Goal: Task Accomplishment & Management: Complete application form

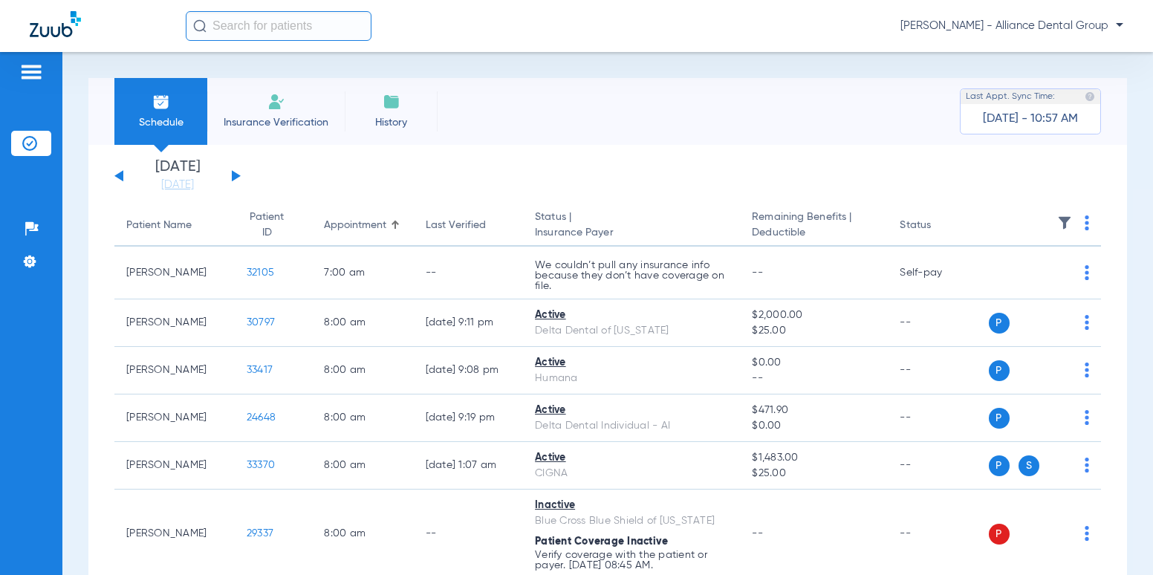
click at [277, 116] on span "Insurance Verification" at bounding box center [275, 122] width 115 height 15
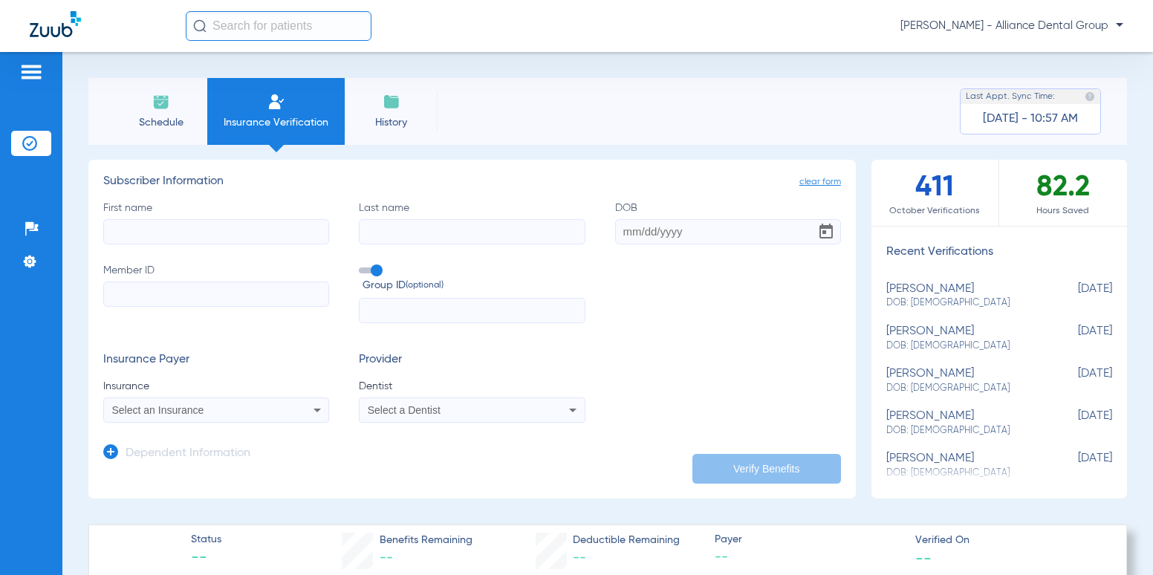
click at [184, 236] on input "First name" at bounding box center [216, 231] width 226 height 25
type input "[PERSON_NAME]"
click at [721, 237] on input "DOB Required" at bounding box center [728, 231] width 226 height 25
type input "[DATE]"
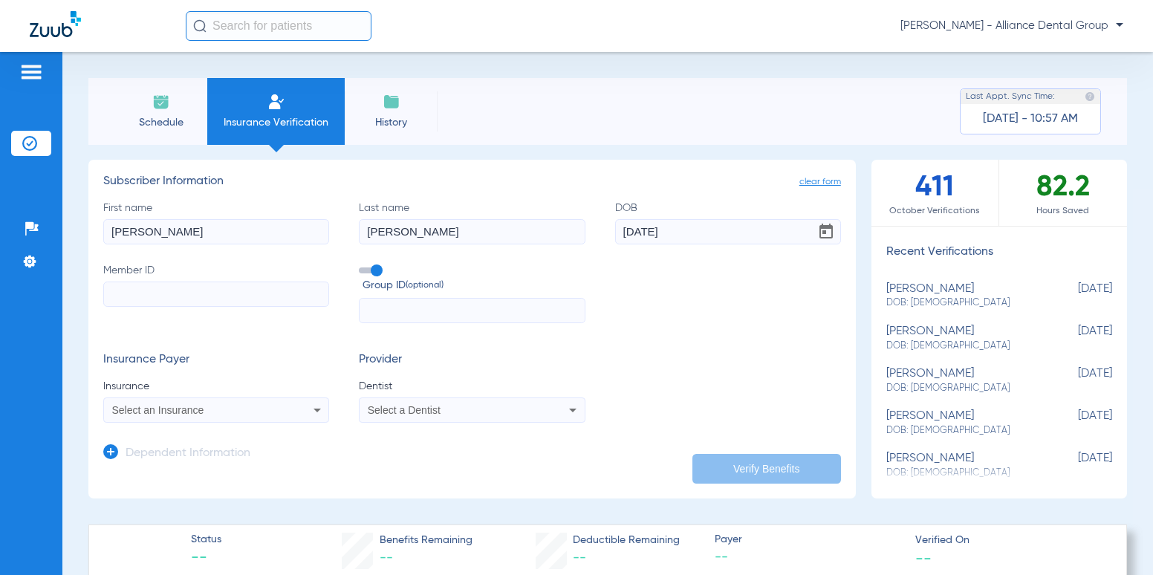
click at [759, 359] on div "Insurance Payer Insurance Select an Insurance Provider Dentist Select a Dentist" at bounding box center [472, 388] width 738 height 70
click at [182, 299] on input "Member ID" at bounding box center [216, 294] width 226 height 25
type input "948810099"
click at [265, 333] on form "First name [PERSON_NAME] Last name [PERSON_NAME] [DEMOGRAPHIC_DATA] Member ID 9…" at bounding box center [472, 312] width 738 height 223
click at [403, 311] on input "text" at bounding box center [472, 310] width 226 height 25
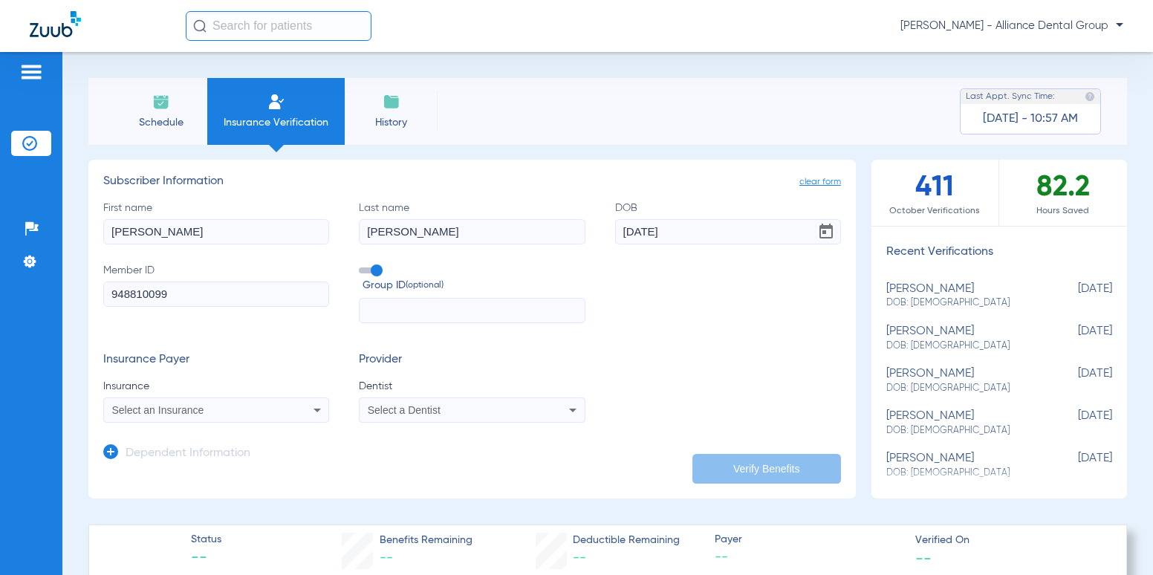
click at [371, 270] on span at bounding box center [370, 270] width 22 height 6
click at [362, 265] on input "Group ID (optional)" at bounding box center [362, 265] width 0 height 0
click at [259, 410] on div "Select an Insurance" at bounding box center [195, 410] width 167 height 10
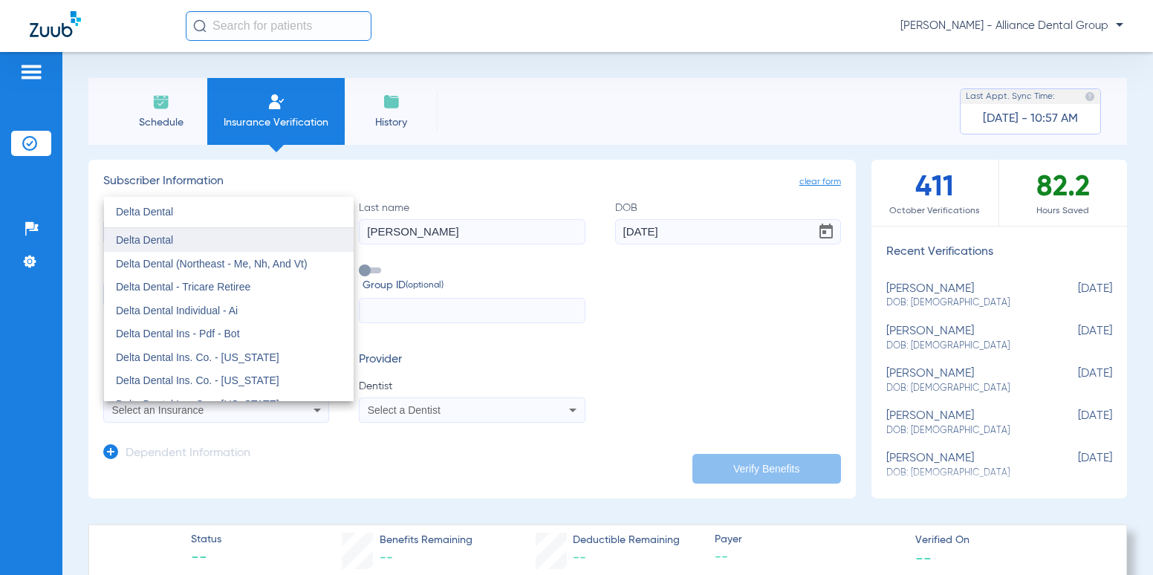
type input "Delta Dental"
click at [172, 240] on span "Delta Dental" at bounding box center [144, 240] width 57 height 12
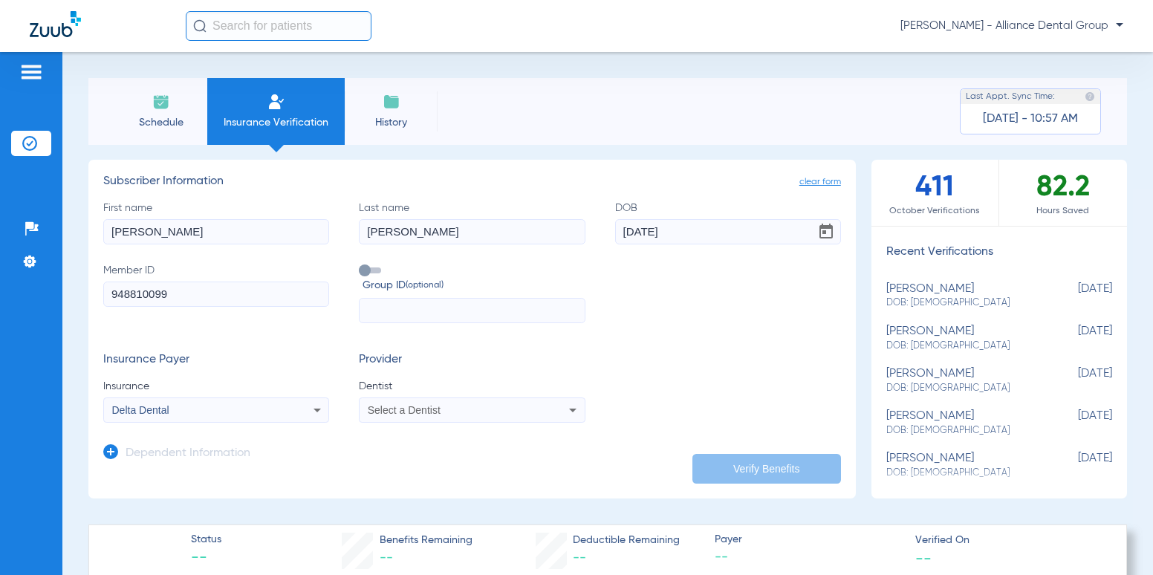
click at [418, 406] on span "Select a Dentist" at bounding box center [404, 410] width 73 height 12
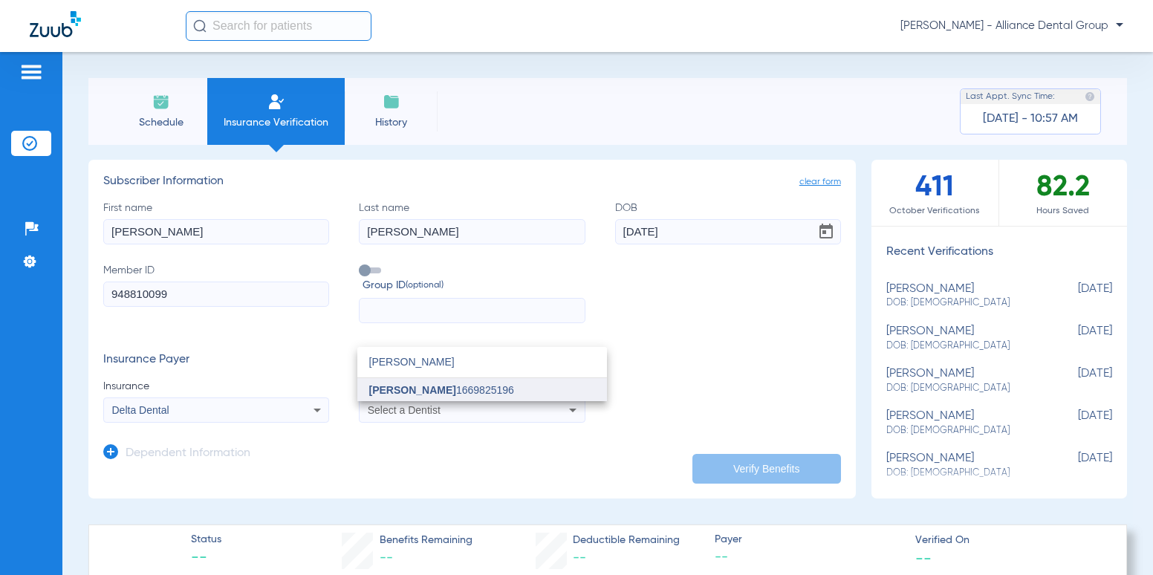
type input "[PERSON_NAME]"
click at [412, 380] on mat-option "[PERSON_NAME] 1669825196" at bounding box center [482, 390] width 250 height 24
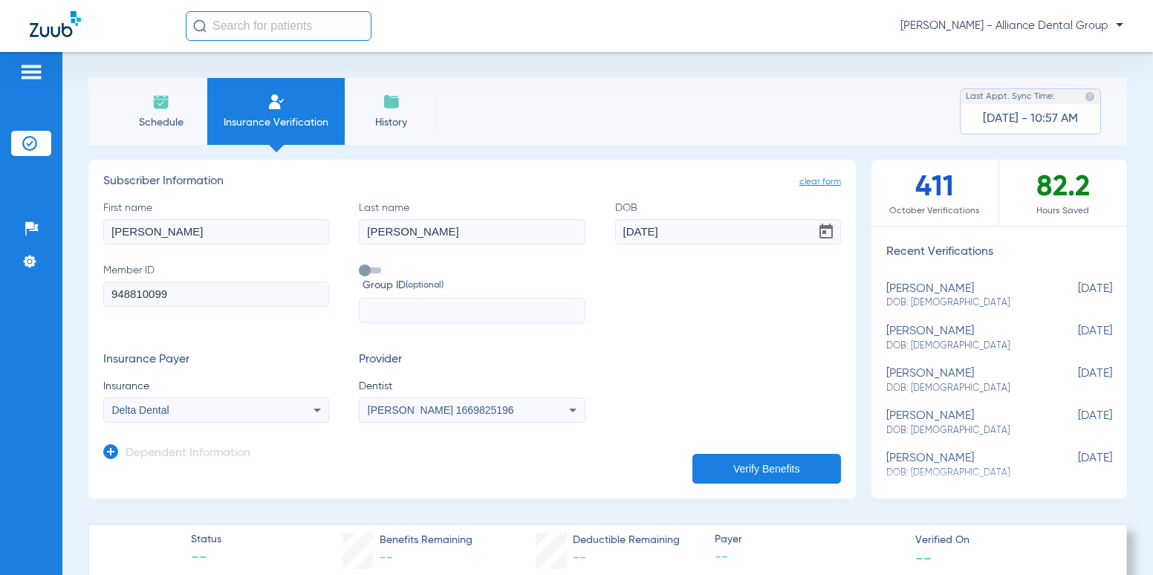
click at [618, 355] on div "Insurance Payer Insurance Delta Dental Provider Dentist [PERSON_NAME] 1669825196" at bounding box center [472, 388] width 738 height 70
click at [739, 469] on button "Verify Benefits" at bounding box center [766, 469] width 149 height 30
type input "[PERSON_NAME]"
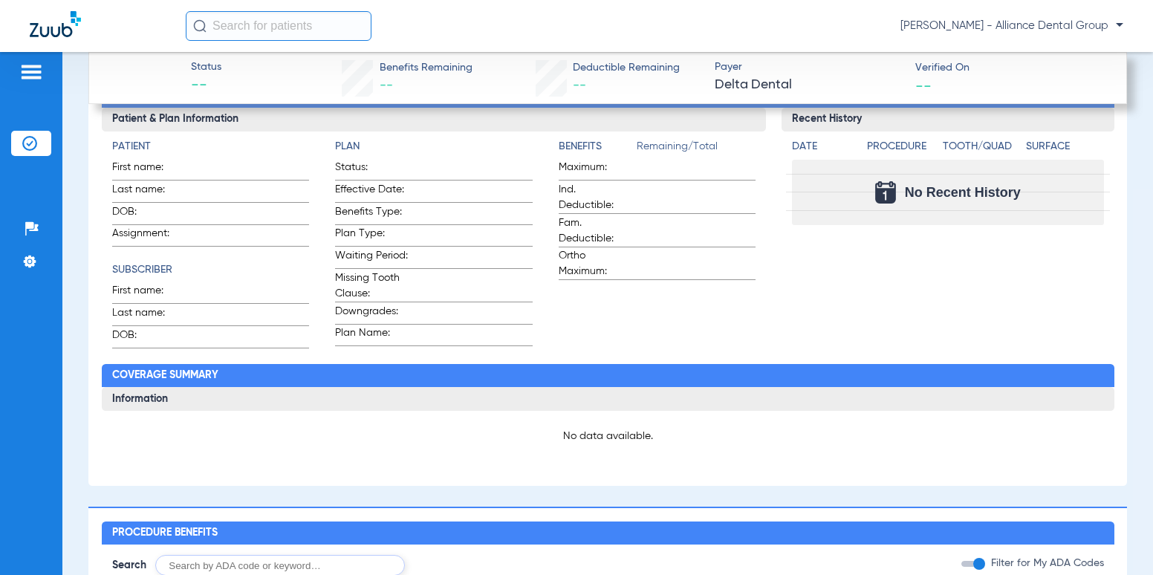
scroll to position [669, 0]
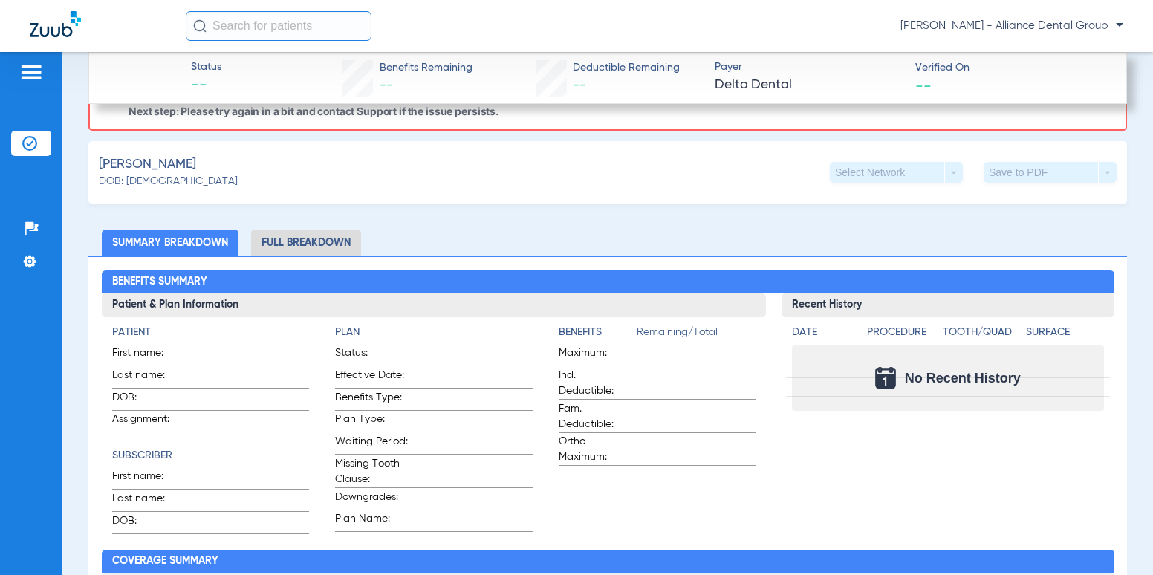
click at [315, 243] on li "Full Breakdown" at bounding box center [306, 243] width 110 height 26
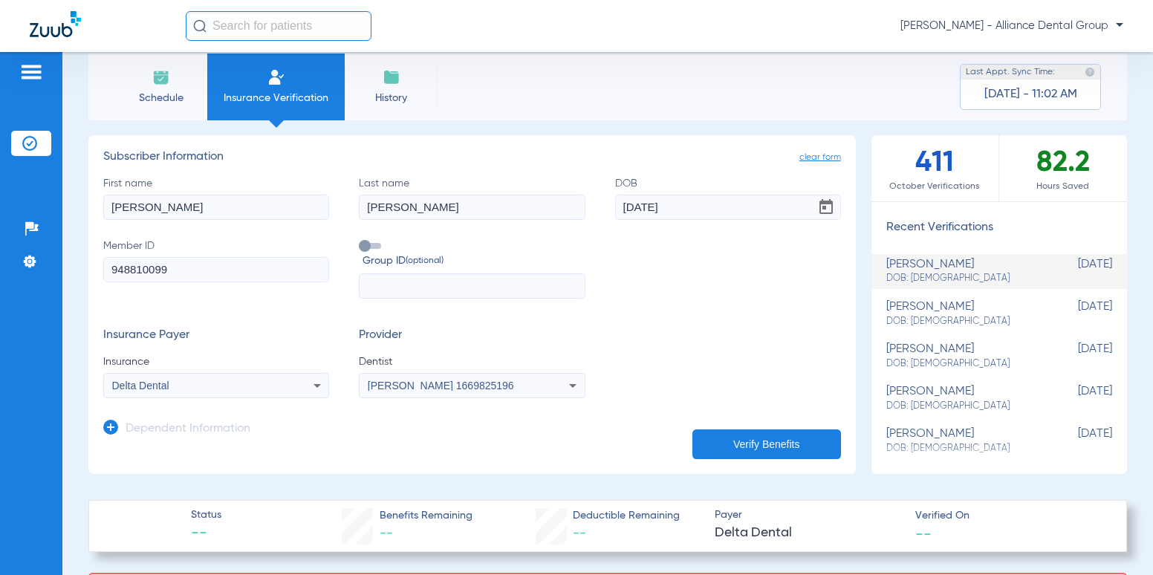
scroll to position [0, 0]
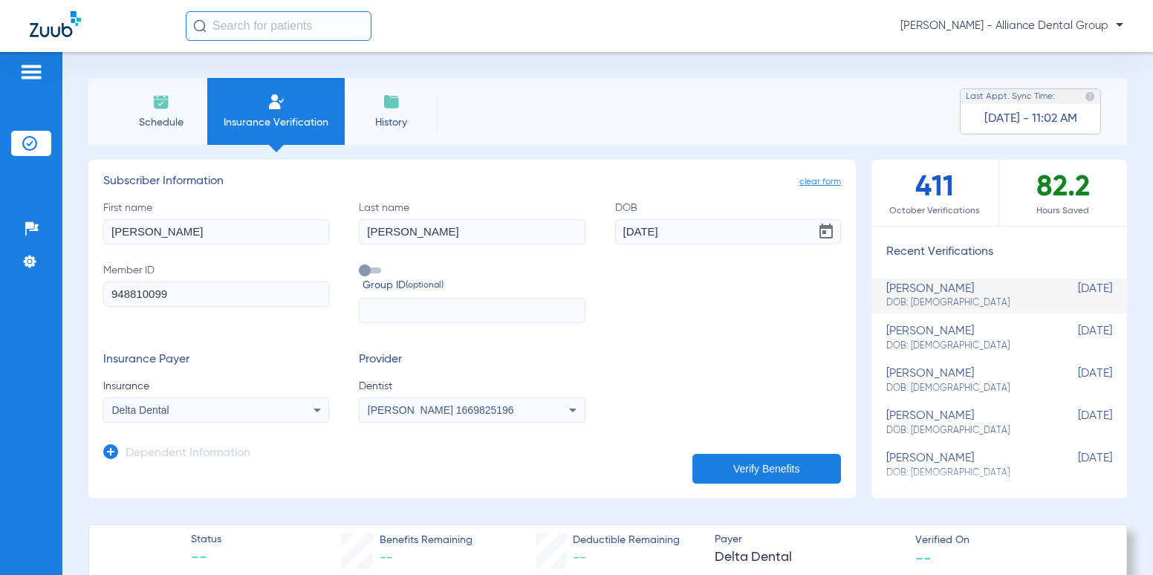
click at [363, 267] on span at bounding box center [370, 270] width 22 height 6
click at [362, 265] on input "Group ID (optional)" at bounding box center [362, 265] width 0 height 0
drag, startPoint x: 389, startPoint y: 311, endPoint x: 393, endPoint y: 318, distance: 8.7
click at [389, 311] on input "text" at bounding box center [472, 310] width 226 height 25
type input "10865-0001"
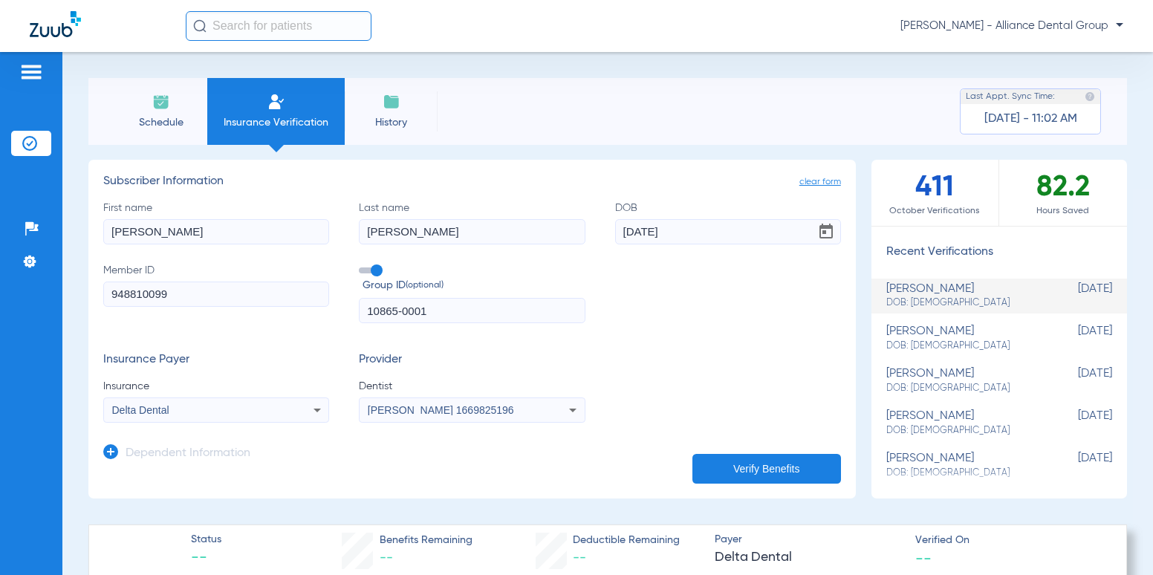
click at [783, 386] on div "Insurance Payer Insurance Delta Dental Provider Dentist [PERSON_NAME] 1669825196" at bounding box center [472, 388] width 738 height 70
click at [755, 469] on button "Verify Benefits" at bounding box center [766, 469] width 149 height 30
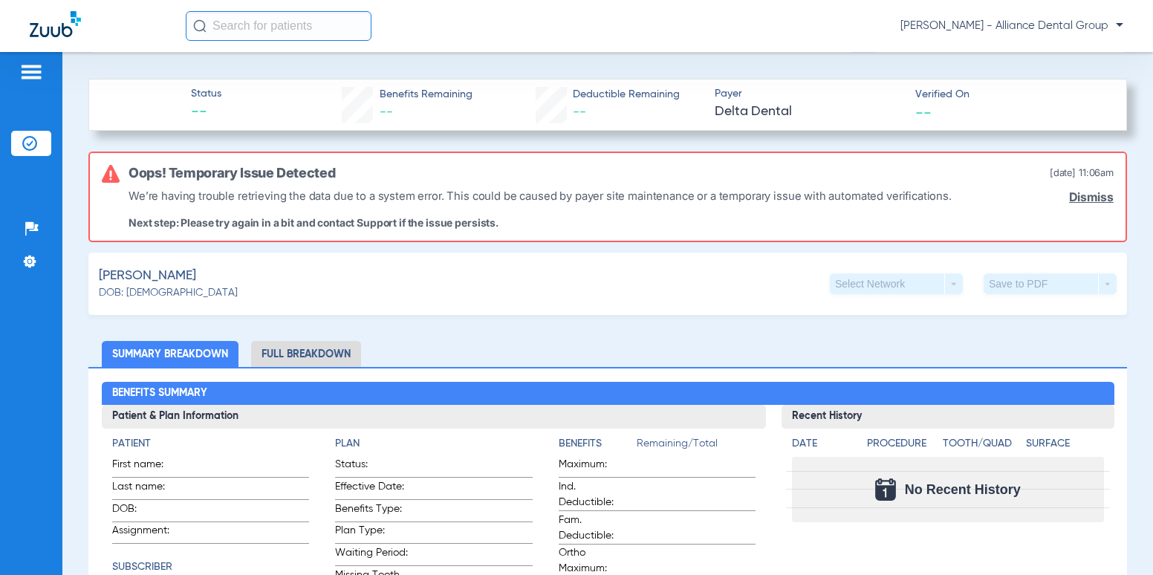
scroll to position [547, 0]
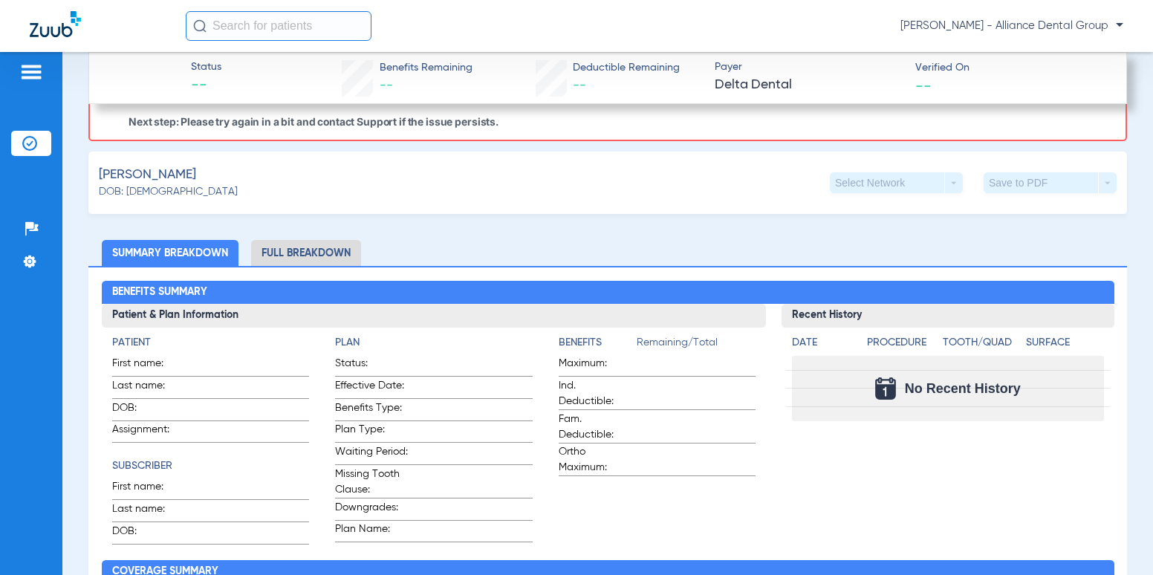
click at [360, 187] on div "[PERSON_NAME]: [DEMOGRAPHIC_DATA] Select Network arrow_drop_down Save to PDF ar…" at bounding box center [607, 183] width 1039 height 62
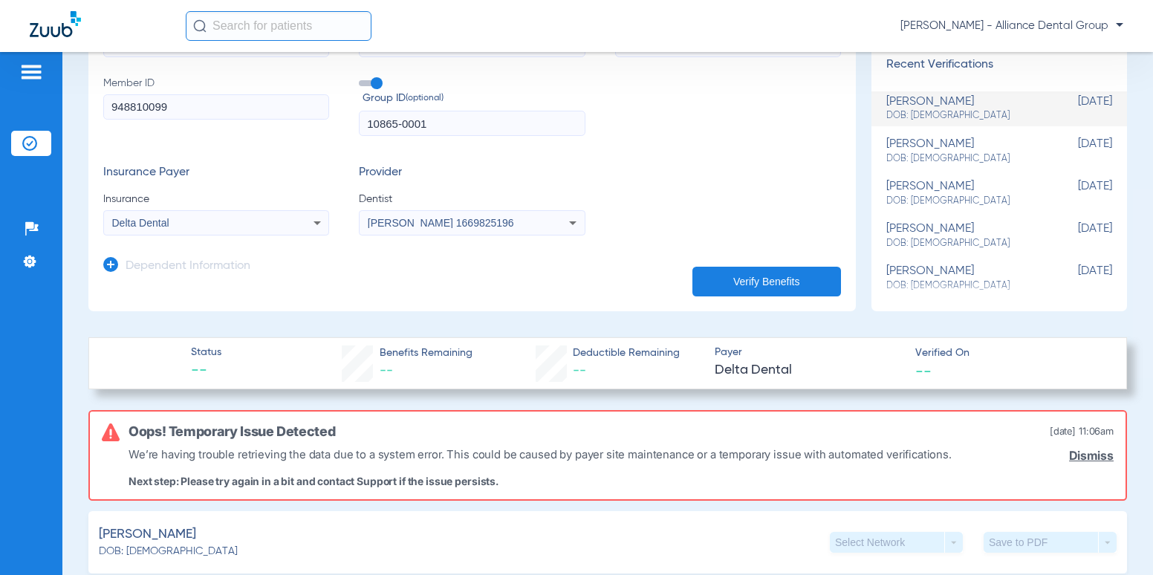
scroll to position [0, 0]
